Goal: Book appointment/travel/reservation

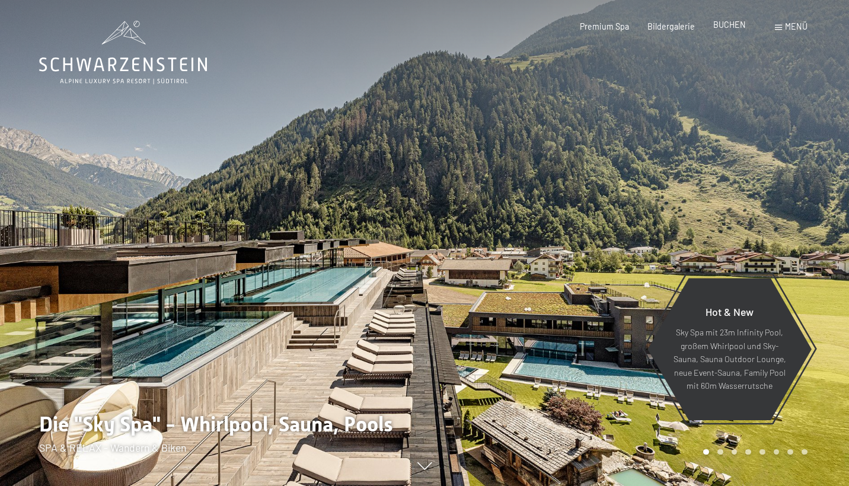
click at [732, 26] on span "BUCHEN" at bounding box center [730, 25] width 33 height 10
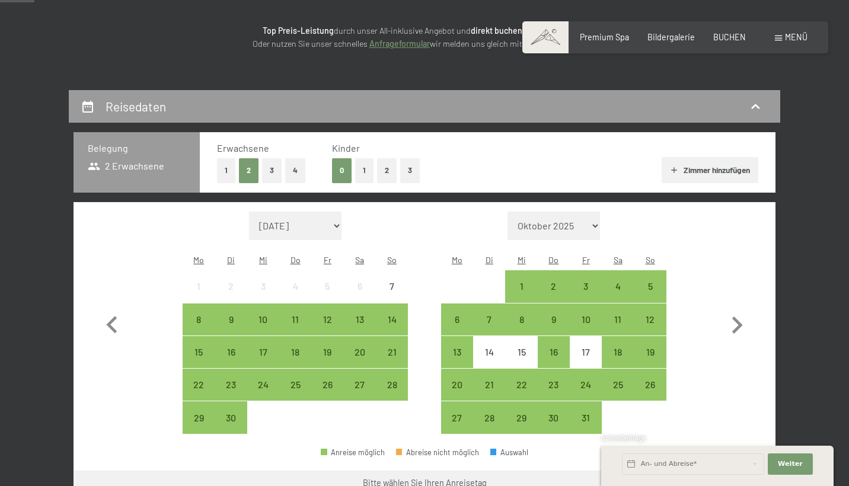
scroll to position [160, 0]
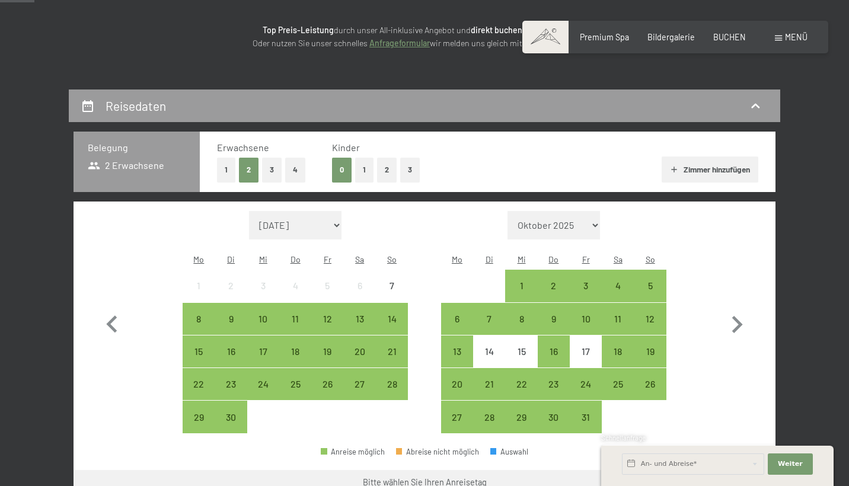
click at [271, 171] on button "3" at bounding box center [272, 170] width 20 height 24
click at [733, 314] on icon "button" at bounding box center [737, 325] width 34 height 34
select select "2025-10-01"
select select "2025-11-01"
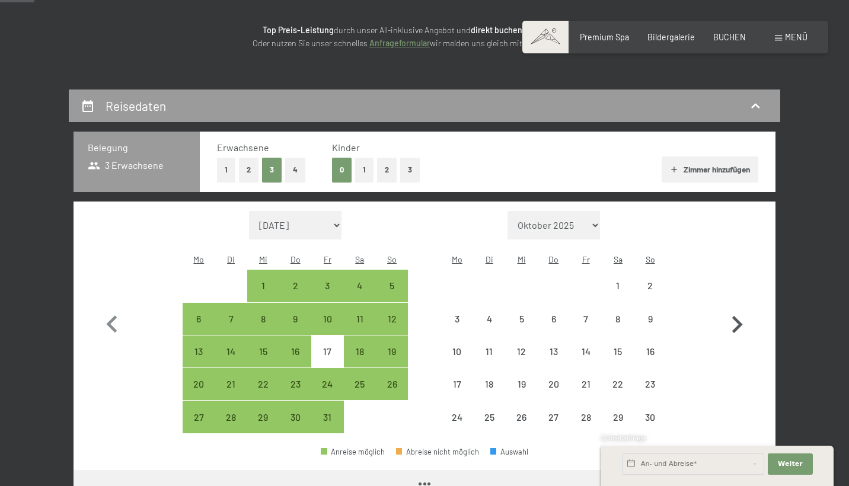
click at [733, 314] on icon "button" at bounding box center [737, 325] width 34 height 34
select select "2025-11-01"
select select "2025-12-01"
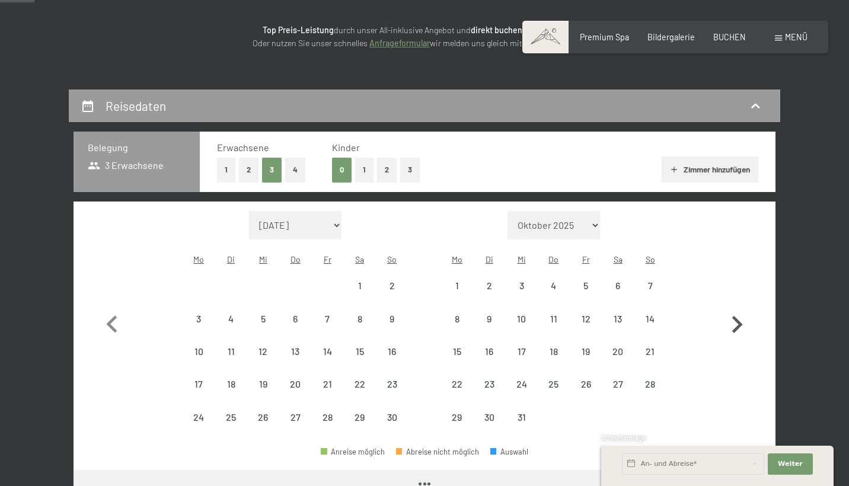
select select "2025-11-01"
select select "2025-12-01"
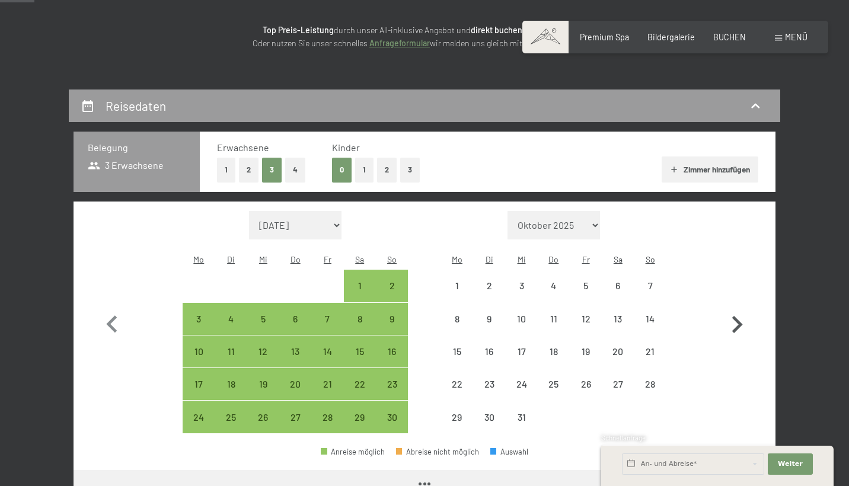
select select "2025-11-01"
select select "2025-12-01"
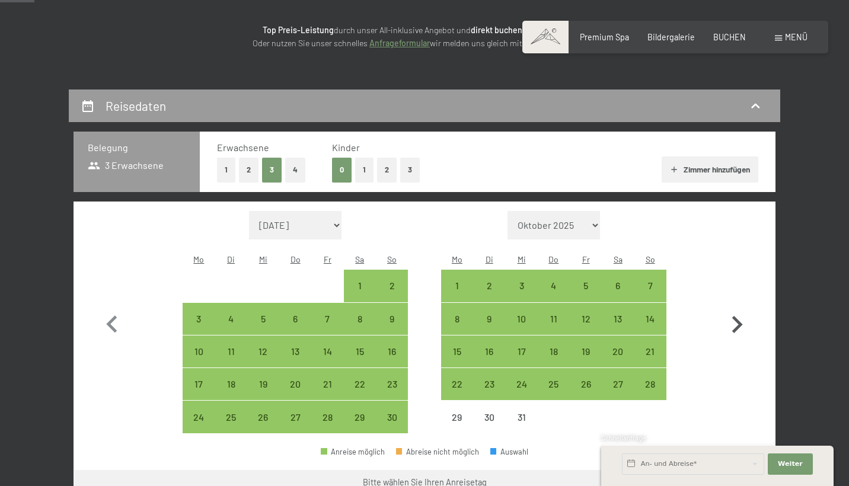
click at [733, 314] on icon "button" at bounding box center [737, 325] width 34 height 34
select select "2025-12-01"
select select "2026-01-01"
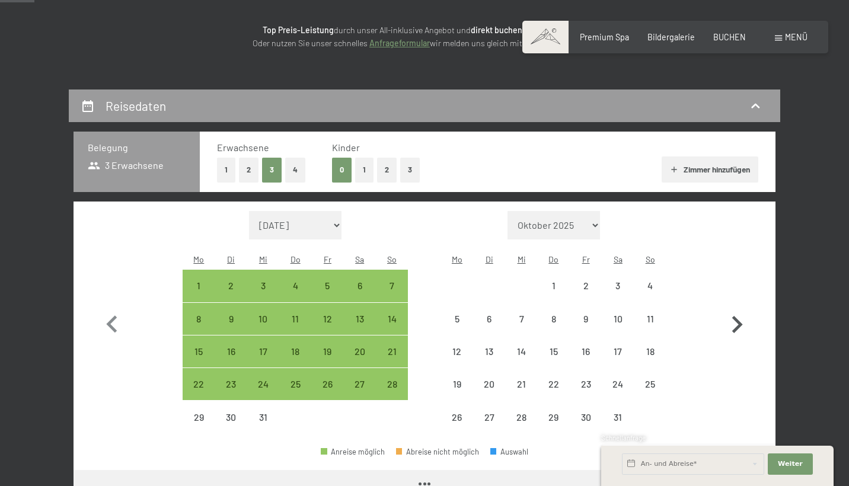
select select "2025-12-01"
select select "2026-01-01"
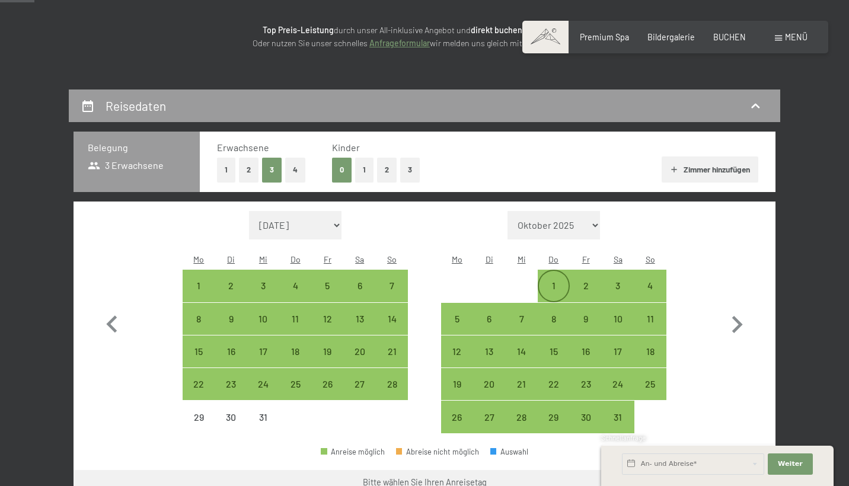
click at [556, 281] on div "1" at bounding box center [554, 296] width 30 height 30
select select "2025-12-01"
select select "2026-01-01"
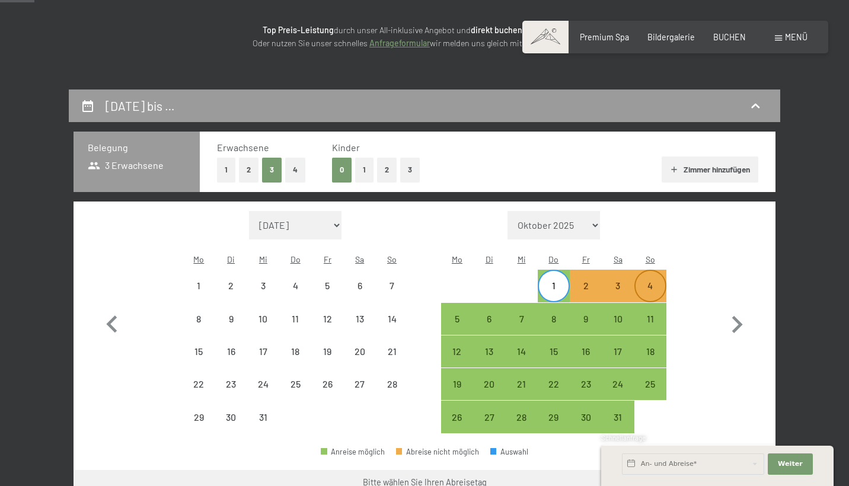
click at [649, 281] on div "4" at bounding box center [651, 296] width 30 height 30
select select "2025-12-01"
select select "2026-01-01"
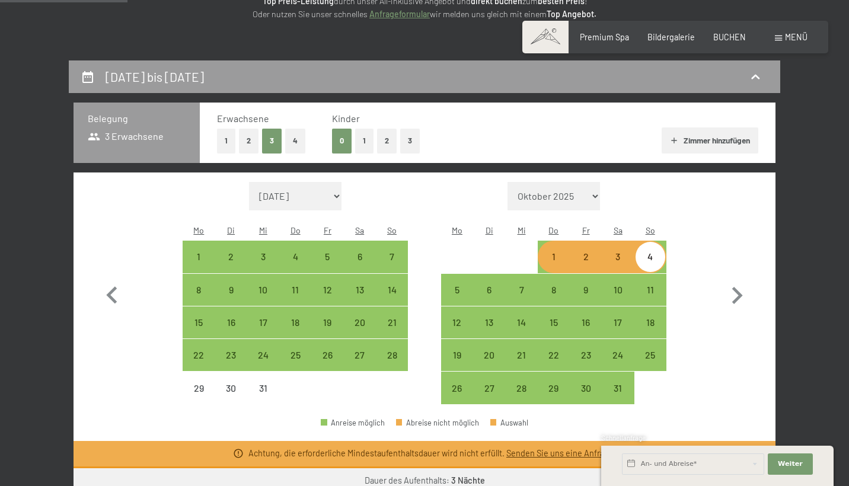
scroll to position [185, 0]
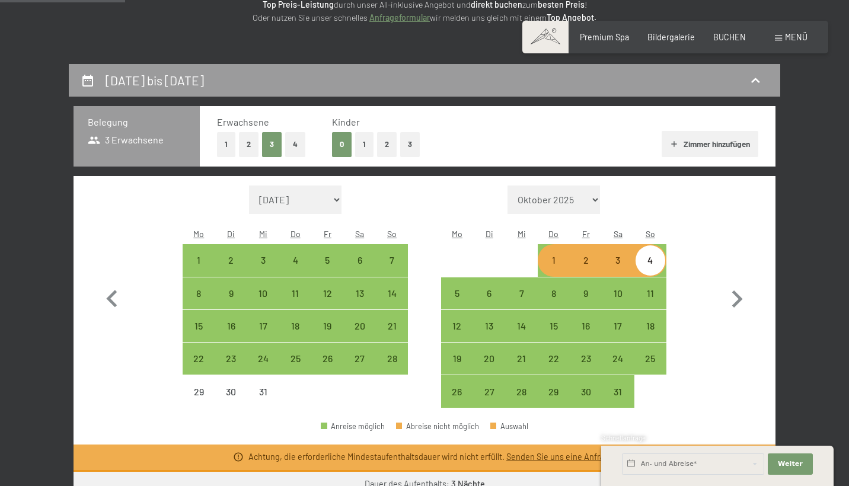
click at [556, 256] on div "1" at bounding box center [554, 271] width 30 height 30
select select "2025-12-01"
select select "2026-01-01"
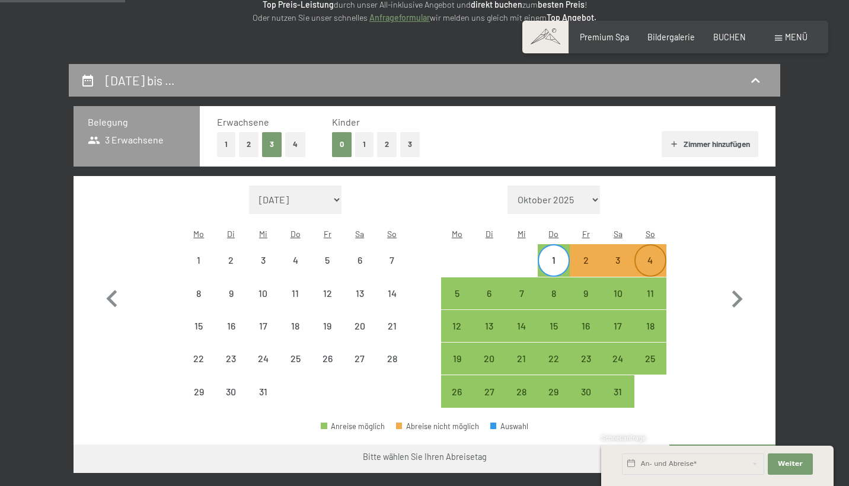
click at [650, 256] on div "4" at bounding box center [651, 271] width 30 height 30
select select "2025-12-01"
select select "2026-01-01"
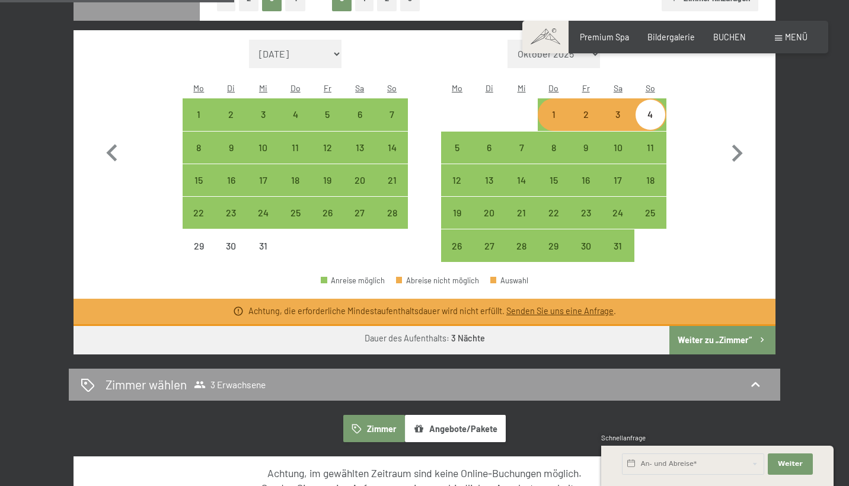
scroll to position [347, 0]
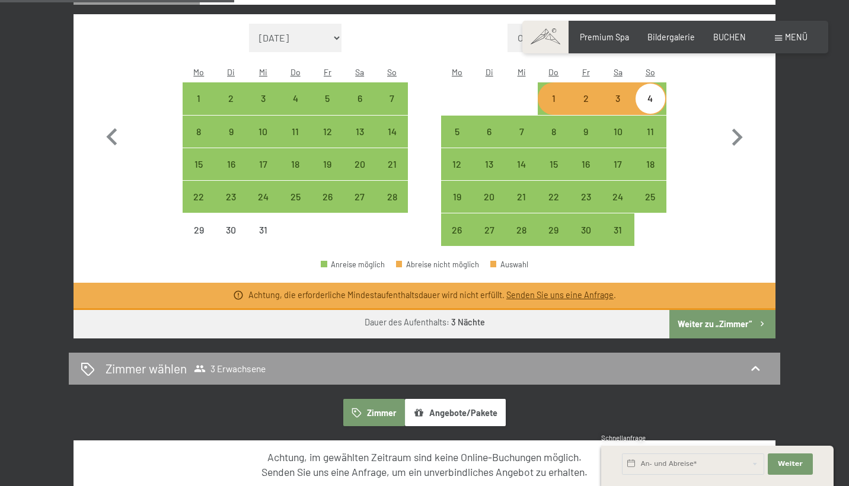
click at [712, 310] on button "Weiter zu „Zimmer“" at bounding box center [723, 324] width 106 height 28
select select "2025-12-01"
select select "2026-01-01"
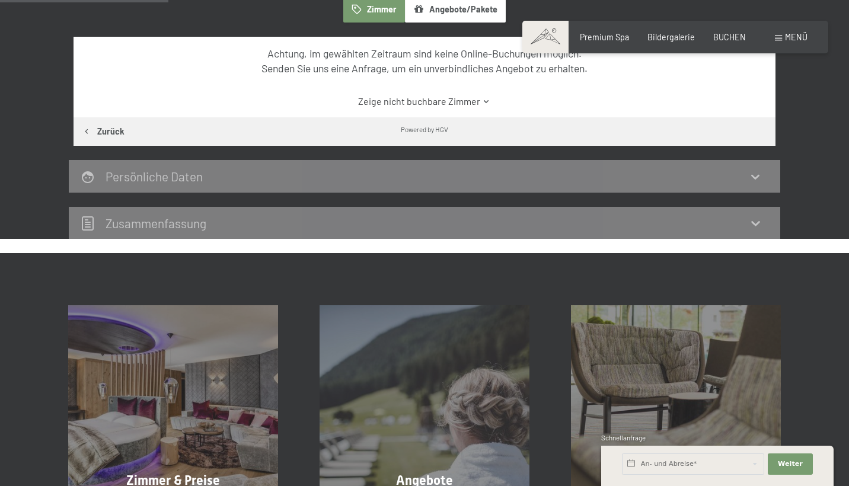
scroll to position [248, 0]
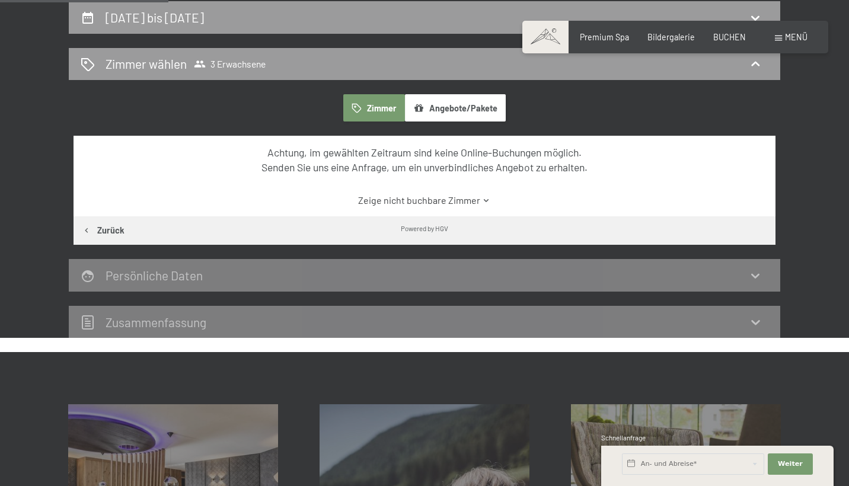
click at [109, 229] on button "Zurück" at bounding box center [103, 230] width 59 height 28
select select "2025-12-01"
select select "2026-01-01"
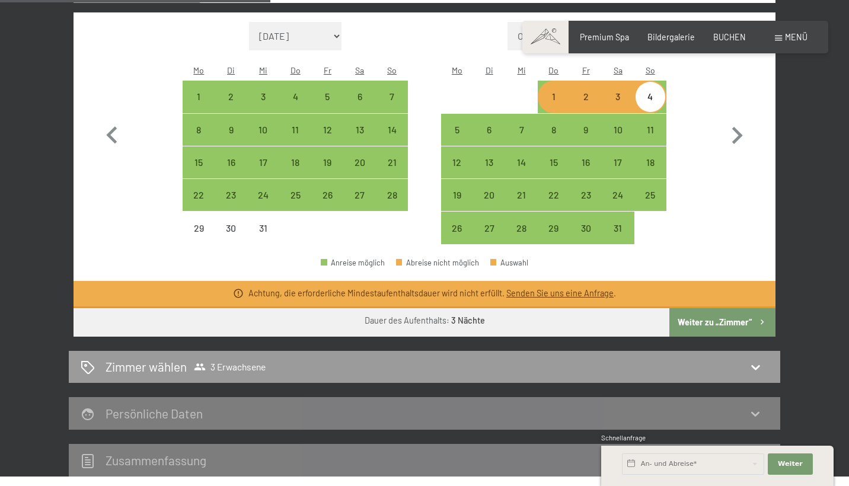
scroll to position [349, 0]
